Goal: Find specific page/section: Find specific page/section

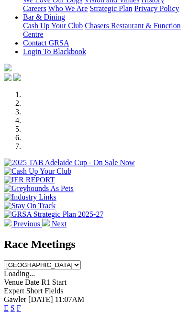
scroll to position [307, 0]
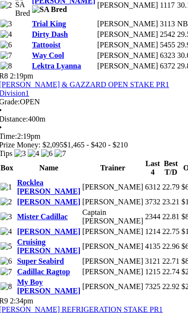
scroll to position [1999, 5]
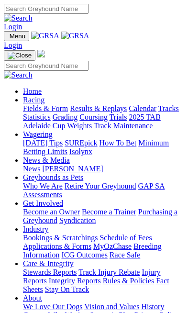
scroll to position [307, 0]
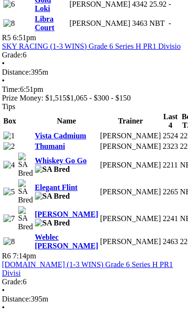
scroll to position [1469, 2]
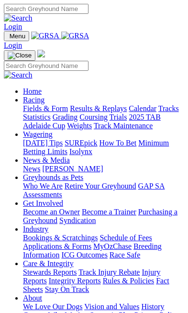
scroll to position [307, 0]
